Goal: Task Accomplishment & Management: Complete application form

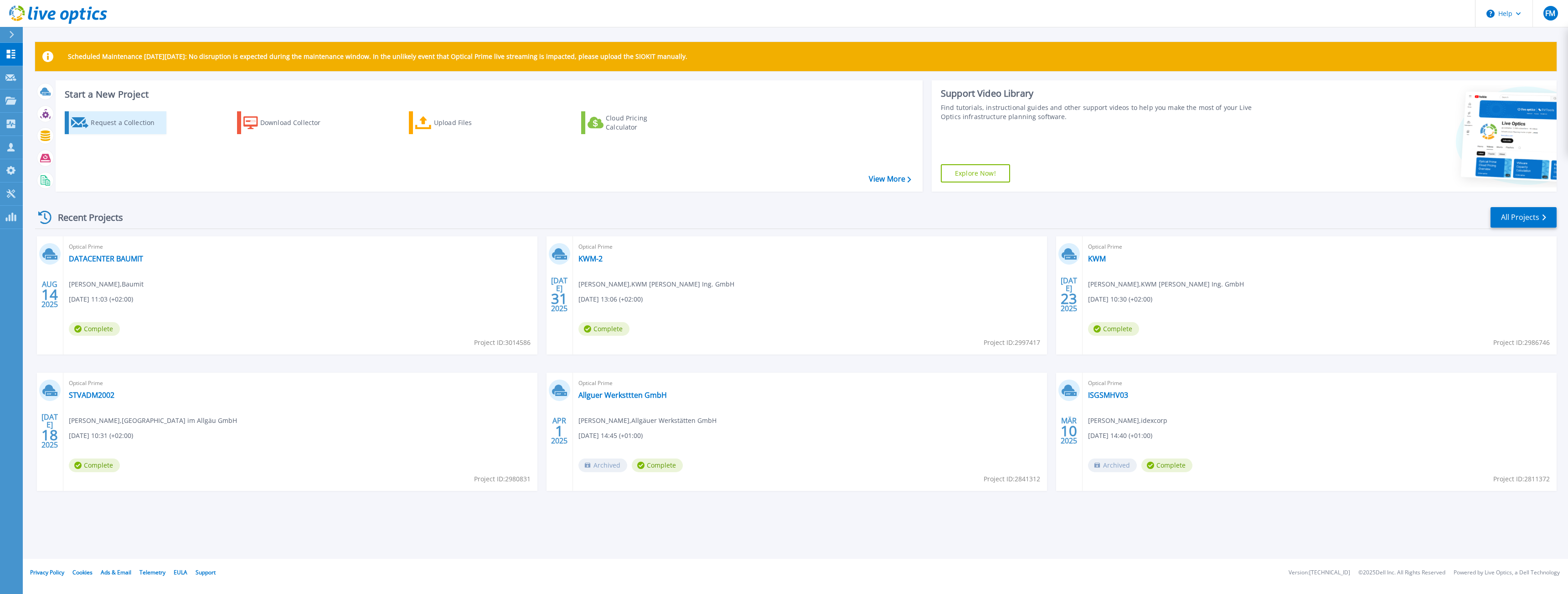
click at [122, 127] on div "Request a Collection" at bounding box center [127, 122] width 73 height 18
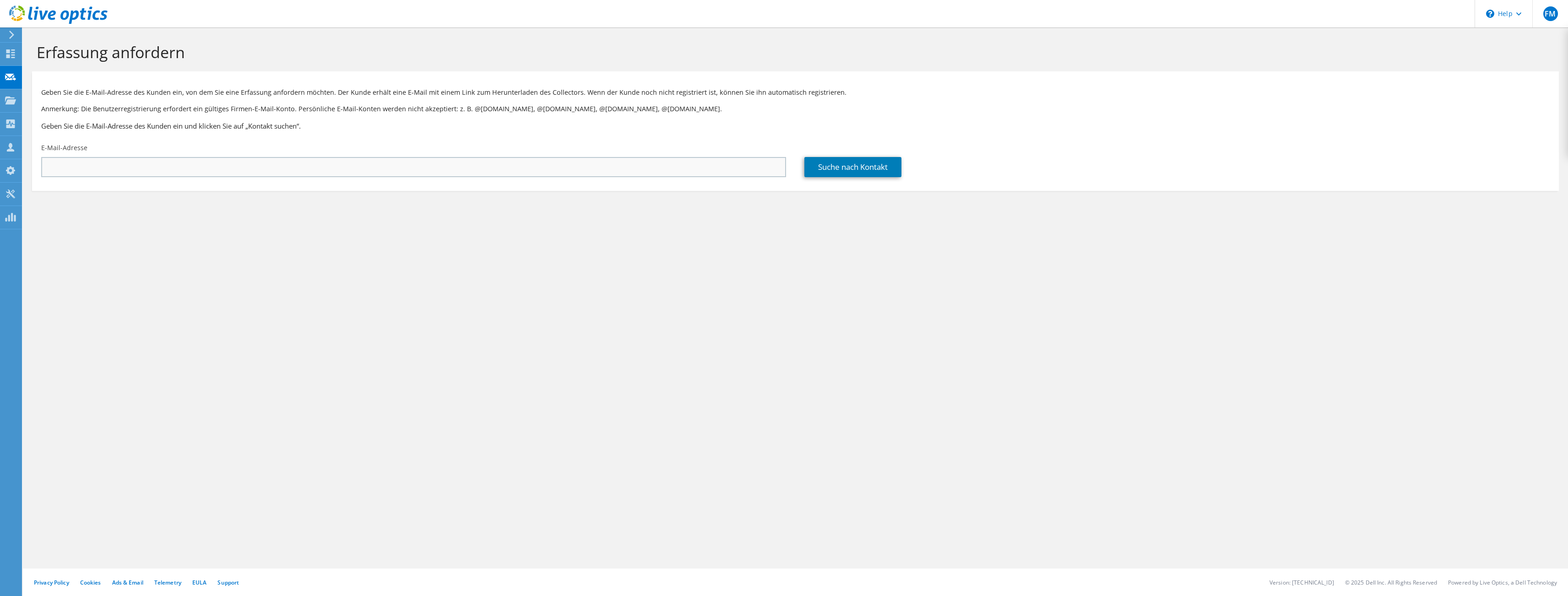
click at [249, 178] on div "E-Mail-Adresse" at bounding box center [414, 160] width 763 height 43
click at [254, 165] on input "text" at bounding box center [414, 167] width 745 height 20
paste input "[PERSON_NAME] <[EMAIL_ADDRESS][PERSON_NAME][DOMAIN_NAME]>"
click at [164, 172] on input "[PERSON_NAME] <[EMAIL_ADDRESS][PERSON_NAME][DOMAIN_NAME]>" at bounding box center [414, 167] width 745 height 20
drag, startPoint x: 89, startPoint y: 166, endPoint x: -24, endPoint y: 160, distance: 113.2
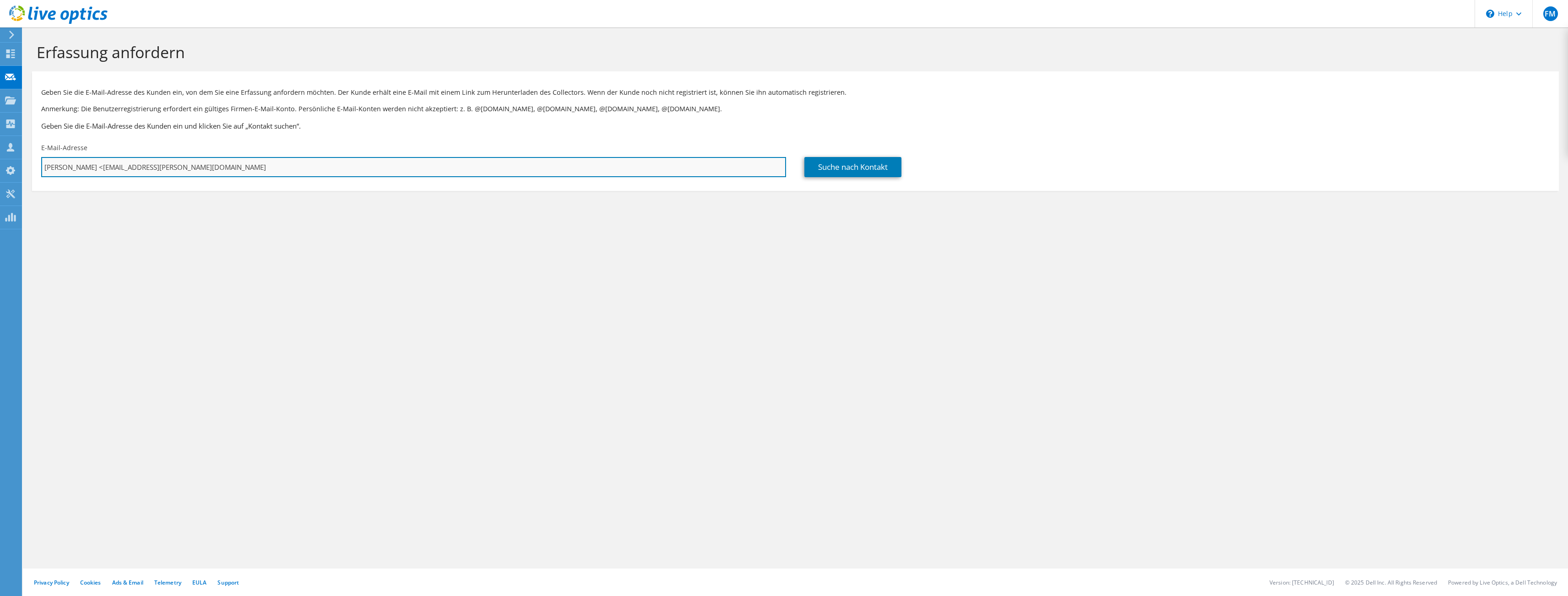
click at [41, 160] on input "Rohr, Stefan <srohr@christ-ag.com" at bounding box center [414, 167] width 745 height 20
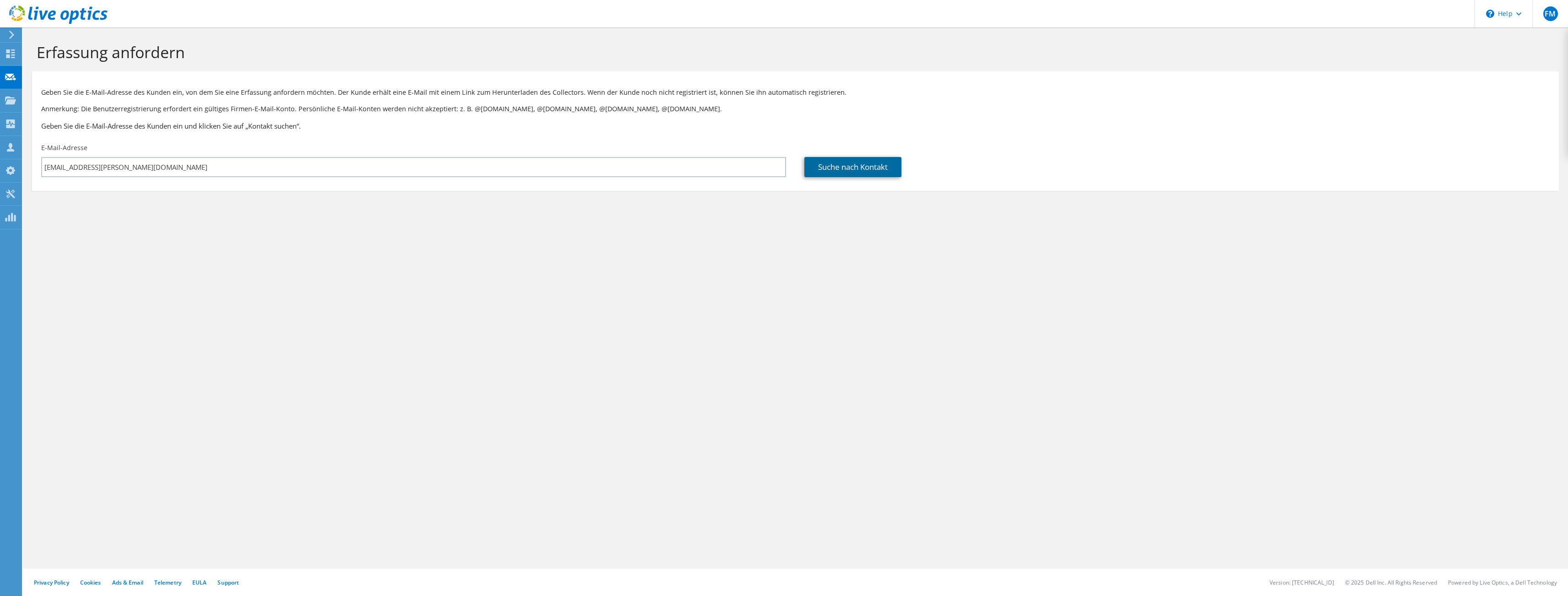
click at [850, 172] on link "Suche nach Kontakt" at bounding box center [853, 167] width 97 height 20
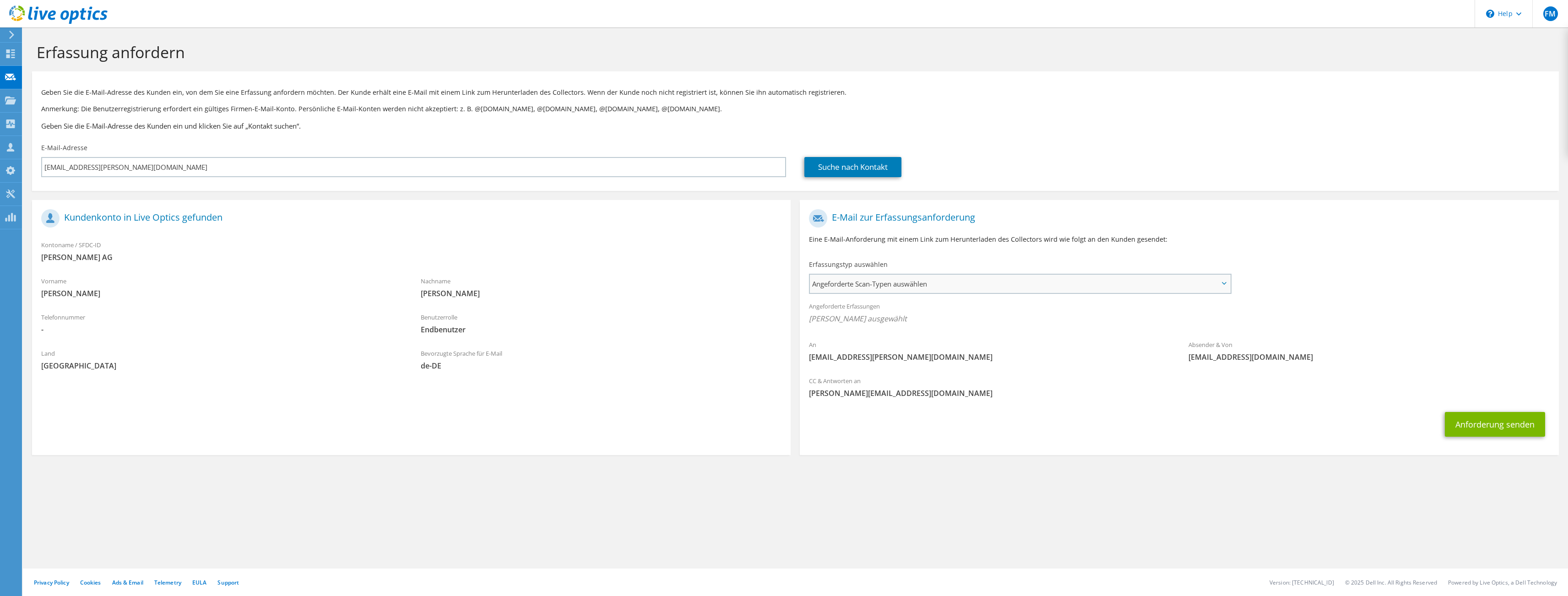
click at [857, 283] on span "Angeforderte Scan-Typen auswählen" at bounding box center [1019, 283] width 420 height 18
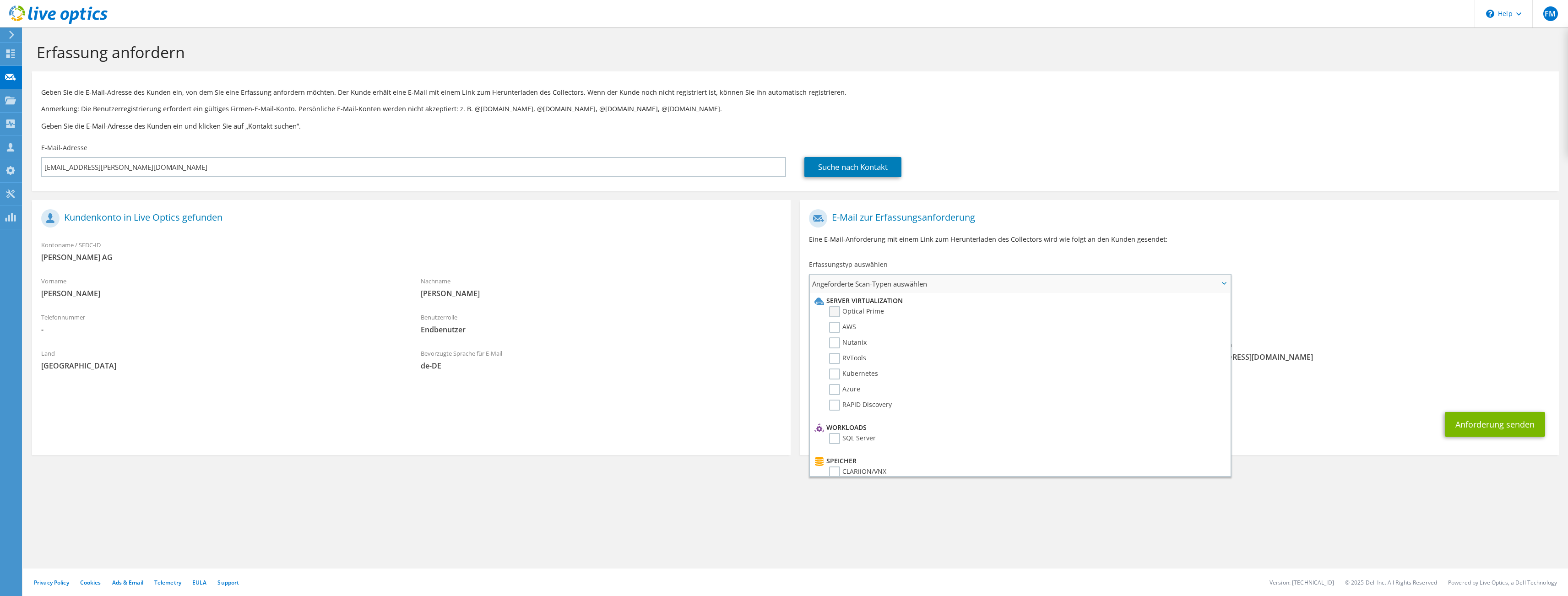
click at [839, 315] on label "Optical Prime" at bounding box center [857, 311] width 55 height 11
click at [0, 0] on input "Optical Prime" at bounding box center [0, 0] width 0 height 0
click at [1319, 333] on div "Angeforderte Erfassungen Keine Scans ausgewählt Optical Prime" at bounding box center [1180, 314] width 759 height 37
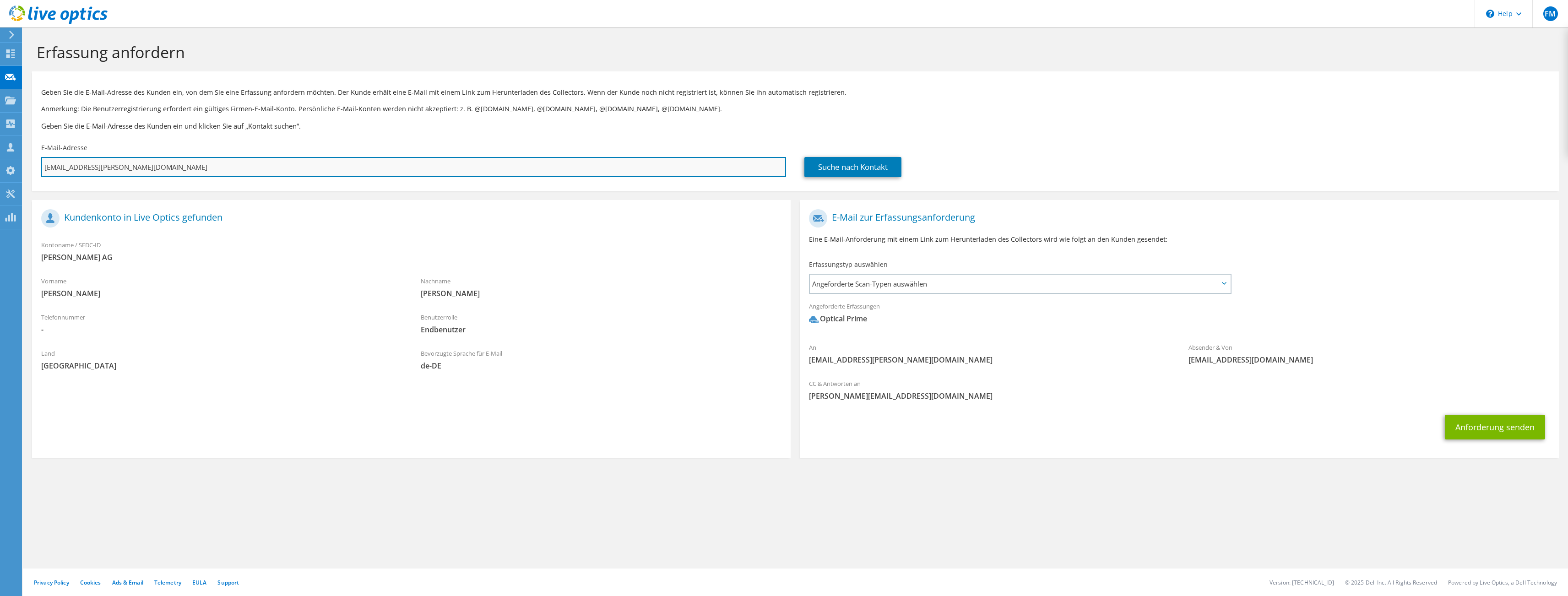
click at [133, 175] on input "srohr@christ-ag.com" at bounding box center [414, 167] width 745 height 20
click at [133, 174] on input "srohr@christ-ag.com" at bounding box center [414, 167] width 745 height 20
paste input "Karl, Andreas <akarl@christ-ag.com>"
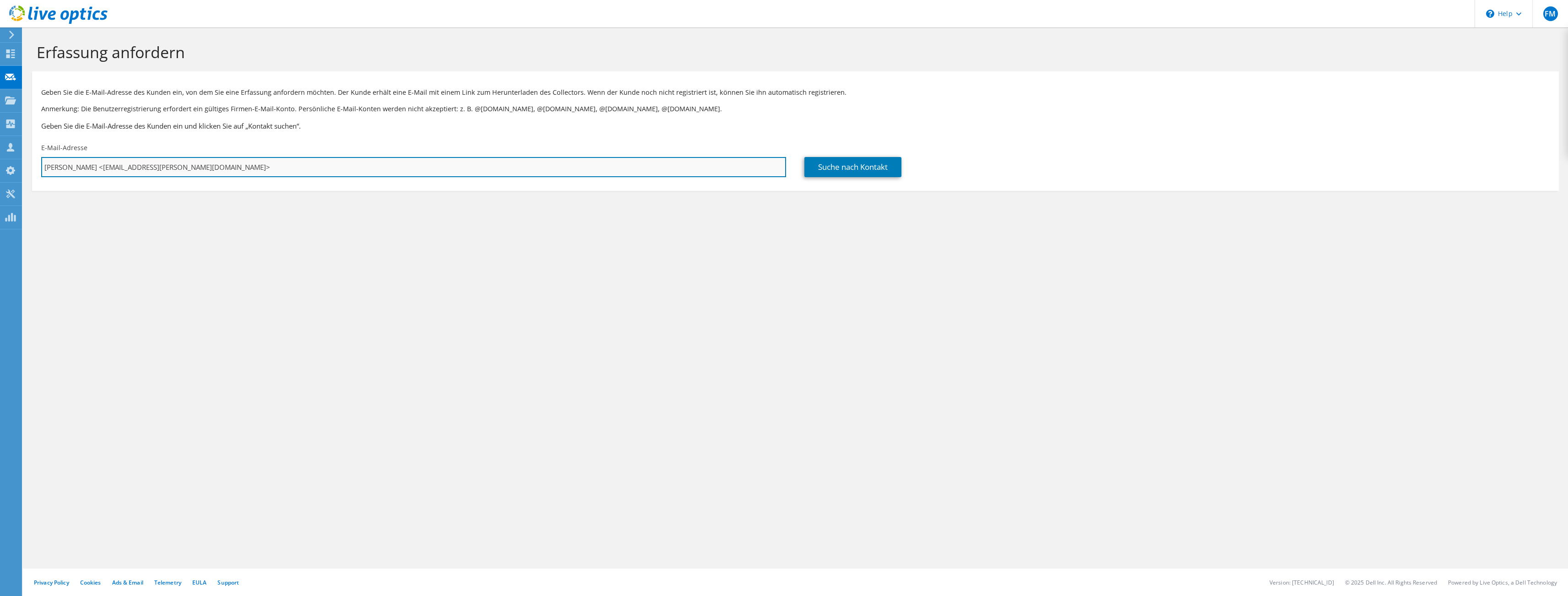
drag, startPoint x: 94, startPoint y: 168, endPoint x: -20, endPoint y: 173, distance: 114.1
click at [41, 173] on input "Karl, Andreas <akarl@christ-ag.com>" at bounding box center [414, 167] width 745 height 20
click at [97, 173] on input "Karl, Andreas <akarl@christ-ag.com>" at bounding box center [414, 167] width 745 height 20
drag, startPoint x: 93, startPoint y: 169, endPoint x: -30, endPoint y: 168, distance: 123.0
click at [41, 168] on input "Karl, Andreas <akarl@christ-ag.com>" at bounding box center [414, 167] width 745 height 20
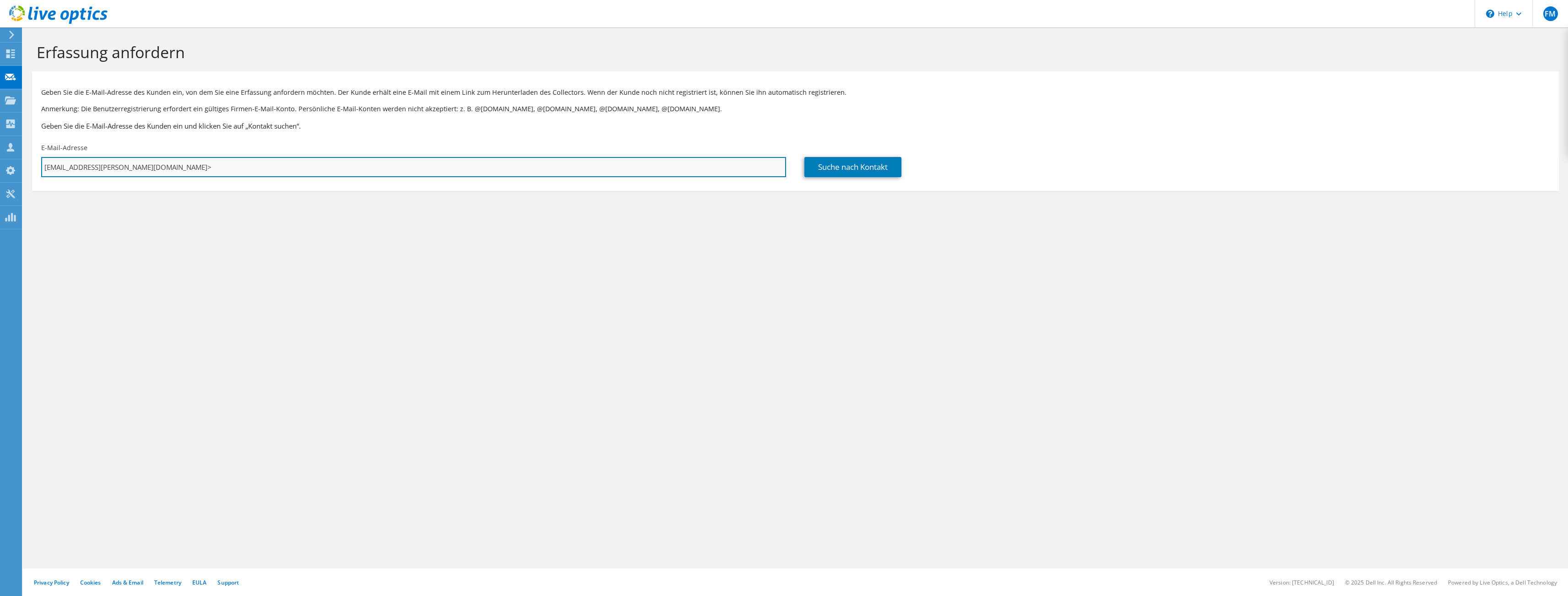
click at [192, 165] on input "akarl@christ-ag.com>" at bounding box center [414, 167] width 745 height 20
type input "akarl@christ-ag.com"
click at [851, 163] on link "Suche nach Kontakt" at bounding box center [853, 167] width 97 height 20
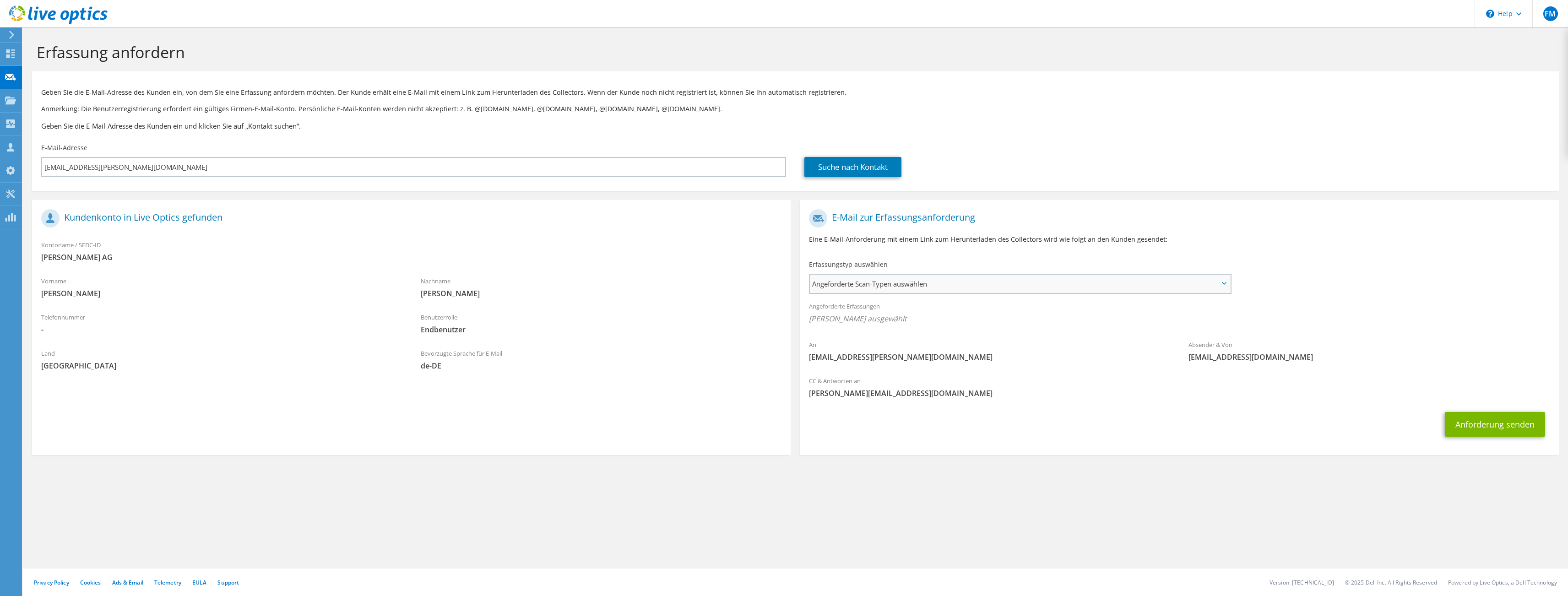
click at [901, 288] on span "Angeforderte Scan-Typen auswählen" at bounding box center [1019, 283] width 420 height 18
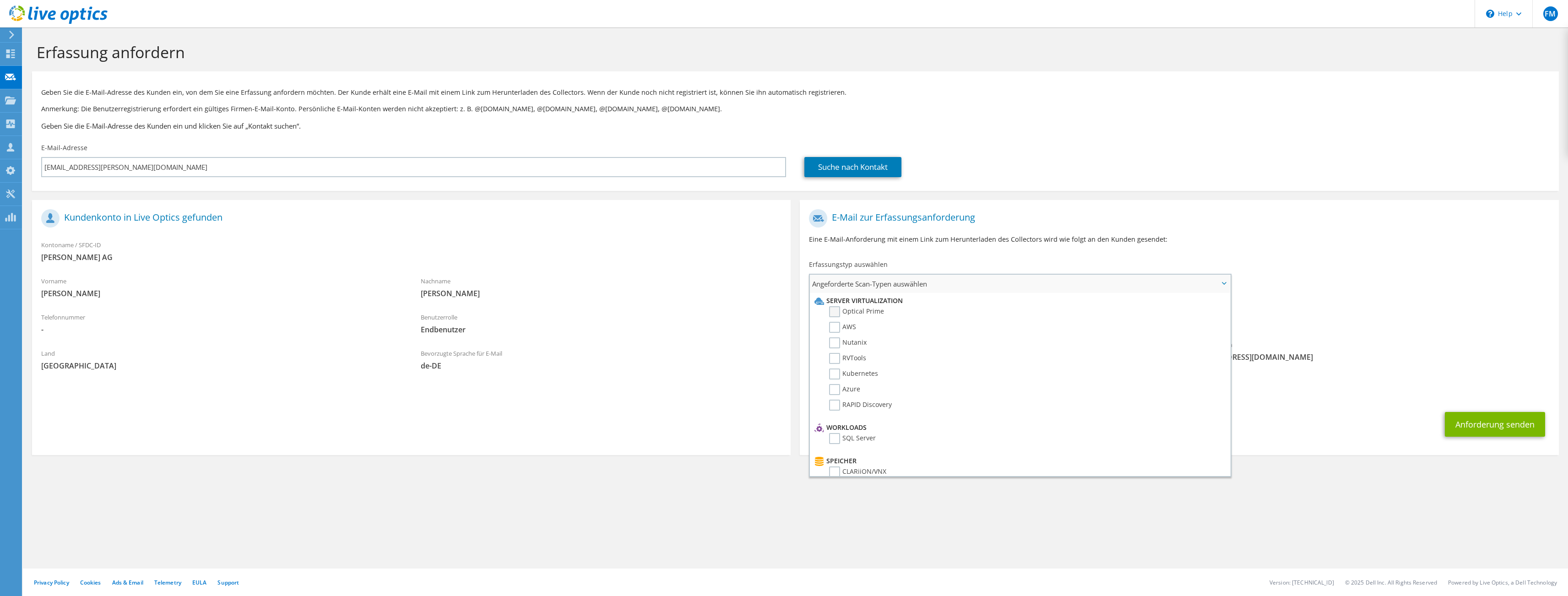
click at [868, 317] on label "Optical Prime" at bounding box center [857, 311] width 55 height 11
click at [851, 311] on label "Optical Prime" at bounding box center [857, 311] width 55 height 11
click at [0, 0] on input "Optical Prime" at bounding box center [0, 0] width 0 height 0
click at [1040, 258] on div "Erfassungstyp auswählen Angeforderte Scan-Typen auswählen Server Virtualization…" at bounding box center [1021, 275] width 442 height 41
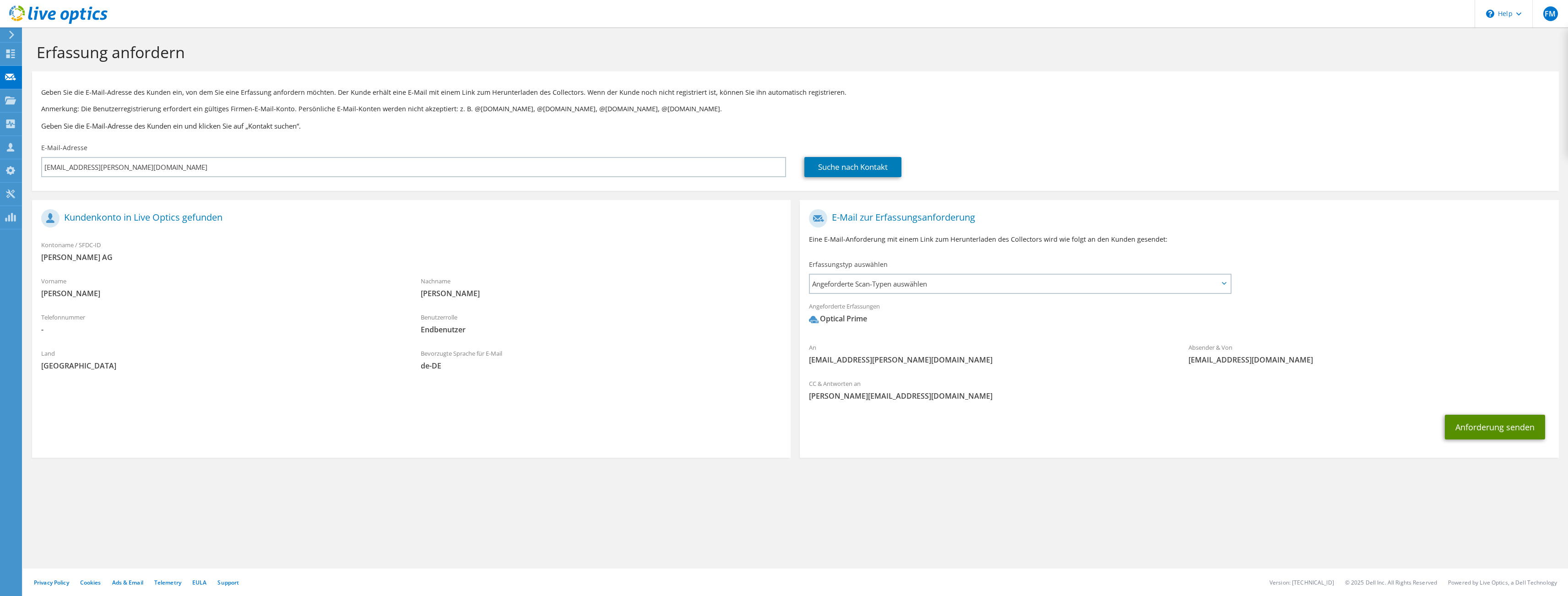
click at [1529, 431] on button "Anforderung senden" at bounding box center [1495, 427] width 100 height 25
